Goal: Navigation & Orientation: Find specific page/section

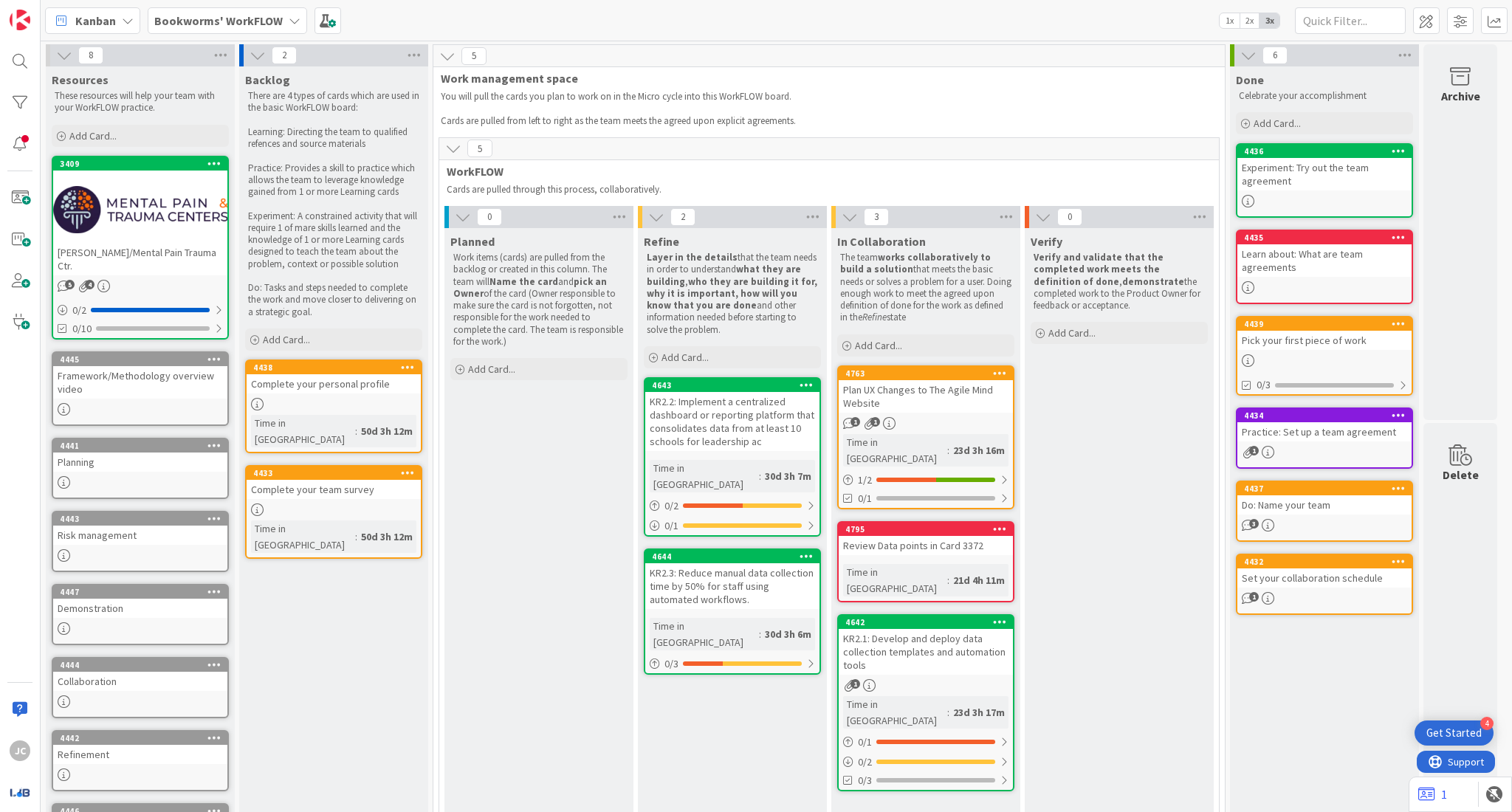
click at [263, 18] on b "Bookworms' WorkFLOW" at bounding box center [218, 20] width 129 height 15
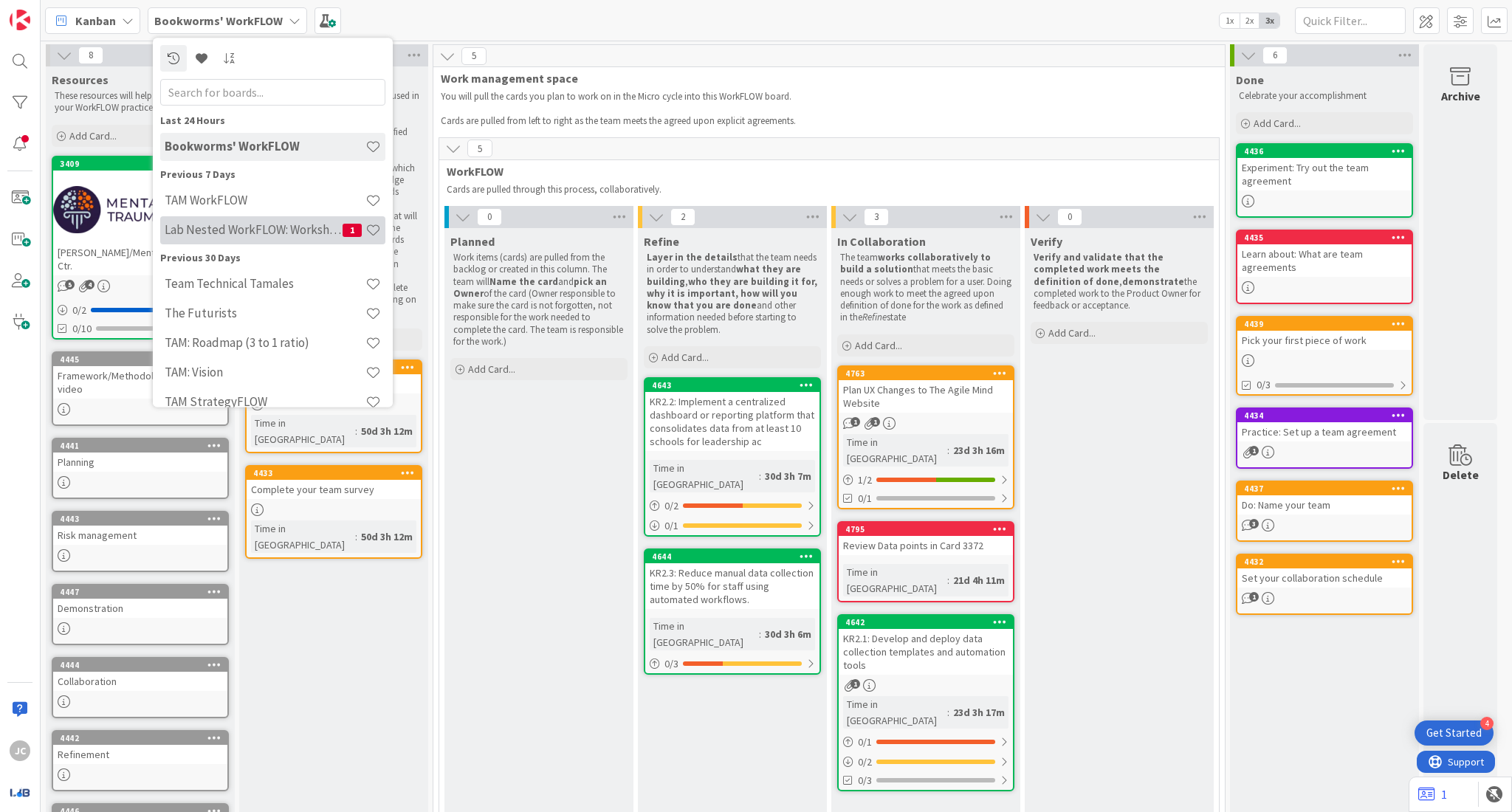
click at [276, 243] on div "Lab Nested WorkFLOW: Workshop 1" at bounding box center [273, 230] width 225 height 28
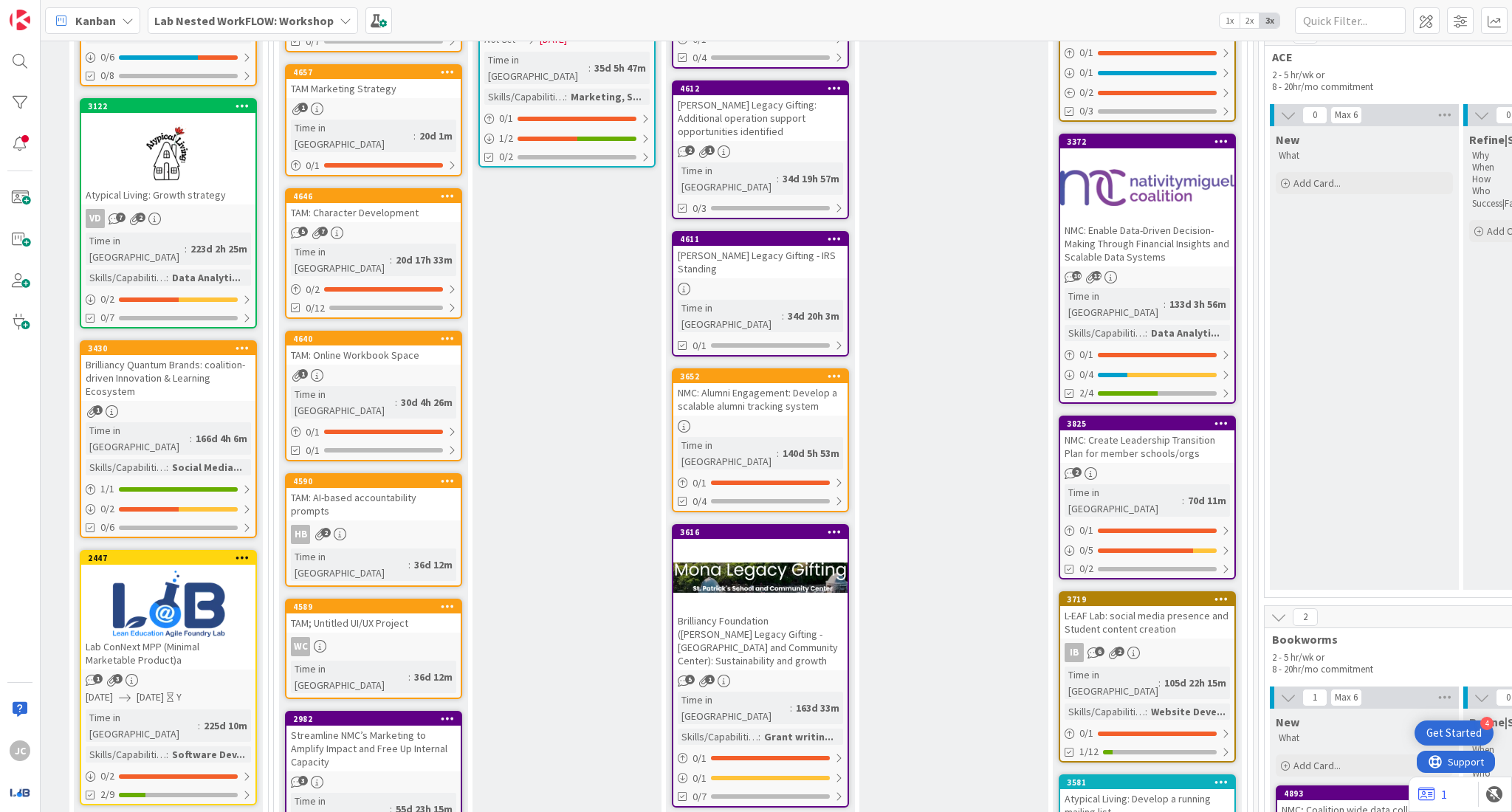
scroll to position [0, 1144]
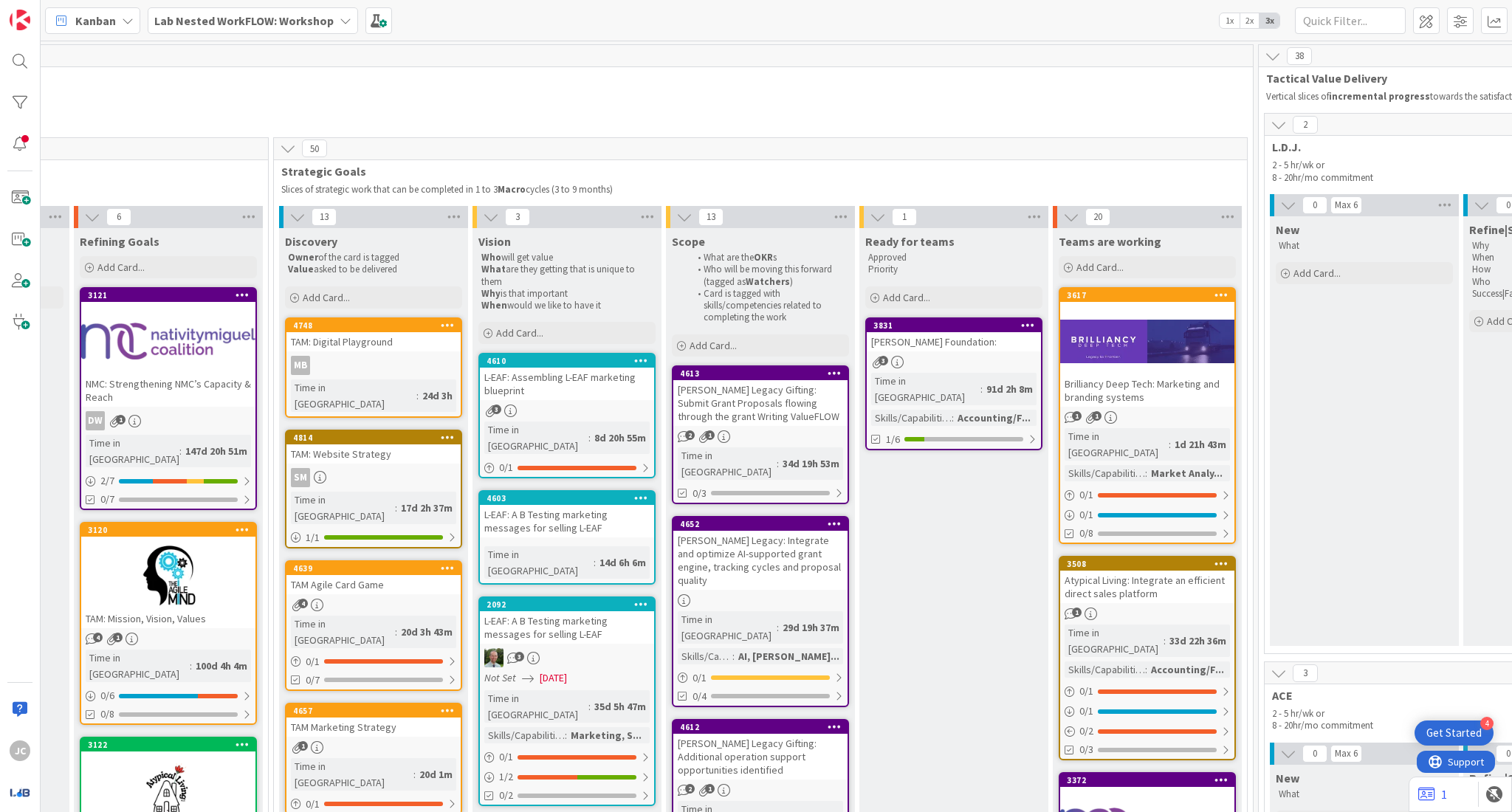
click at [399, 361] on div "MB" at bounding box center [373, 365] width 174 height 19
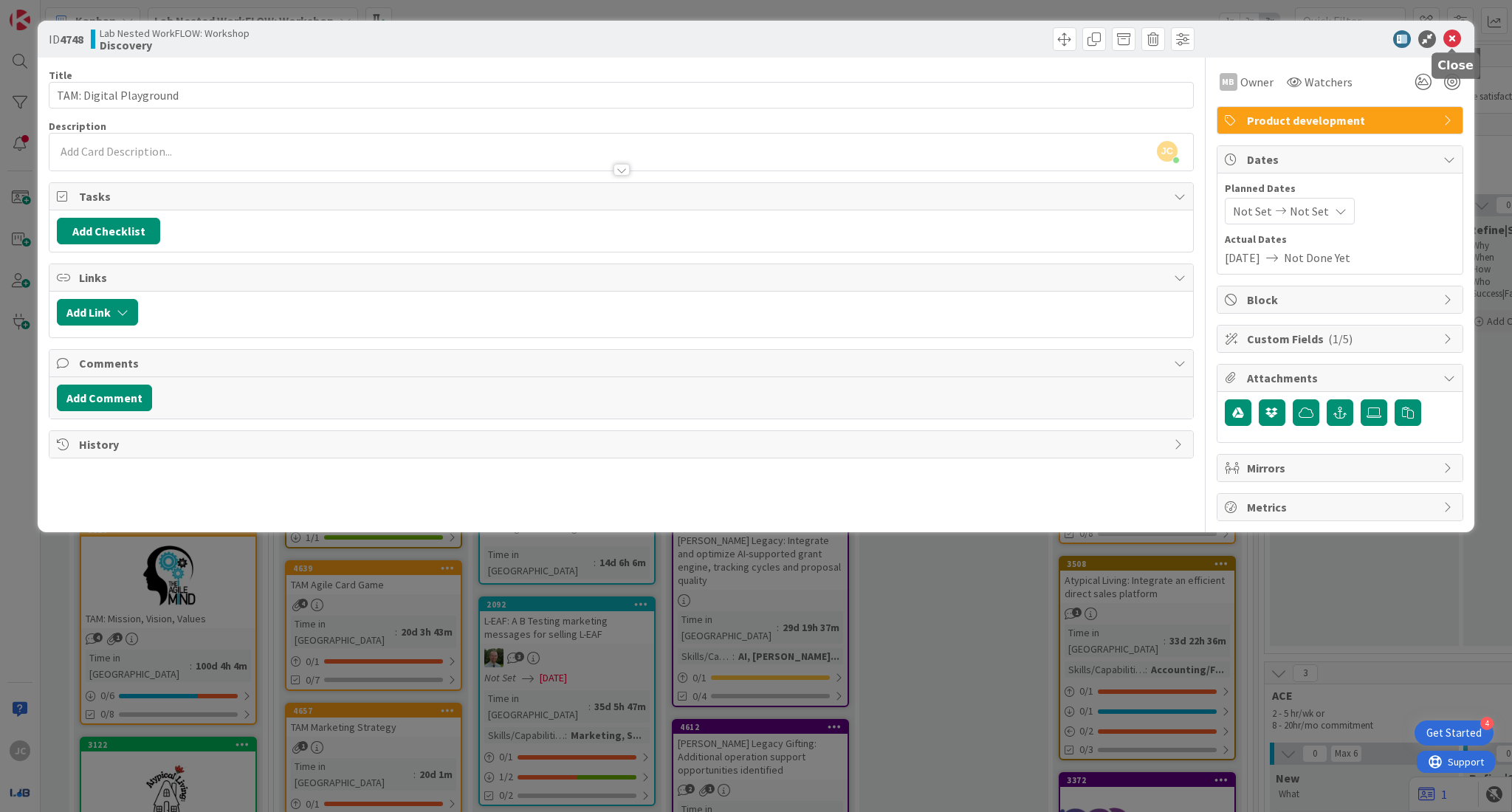
click at [1452, 30] on icon at bounding box center [1452, 39] width 18 height 18
